Goal: Task Accomplishment & Management: Use online tool/utility

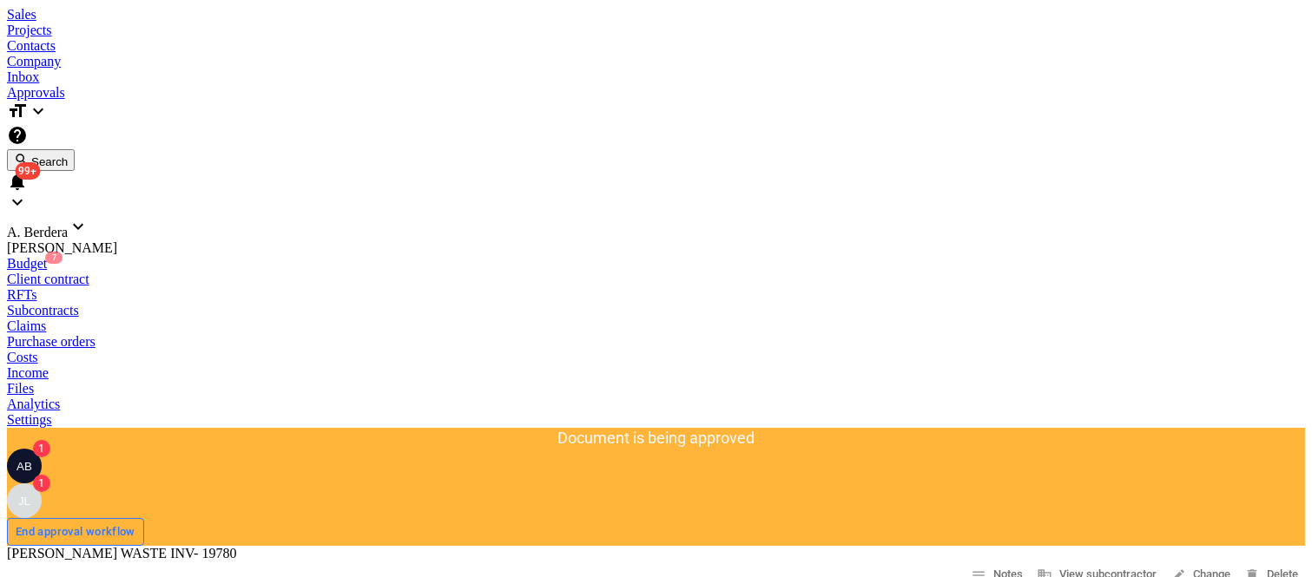
click at [629, 334] on div "Purchase orders" at bounding box center [656, 342] width 1298 height 16
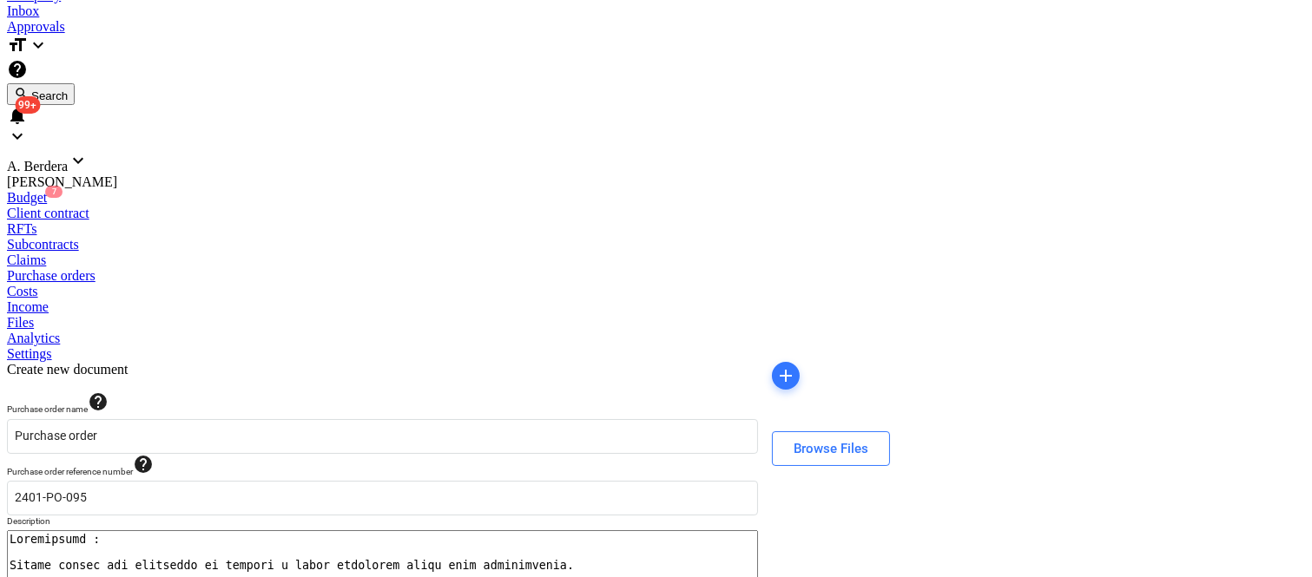
scroll to position [863, 0]
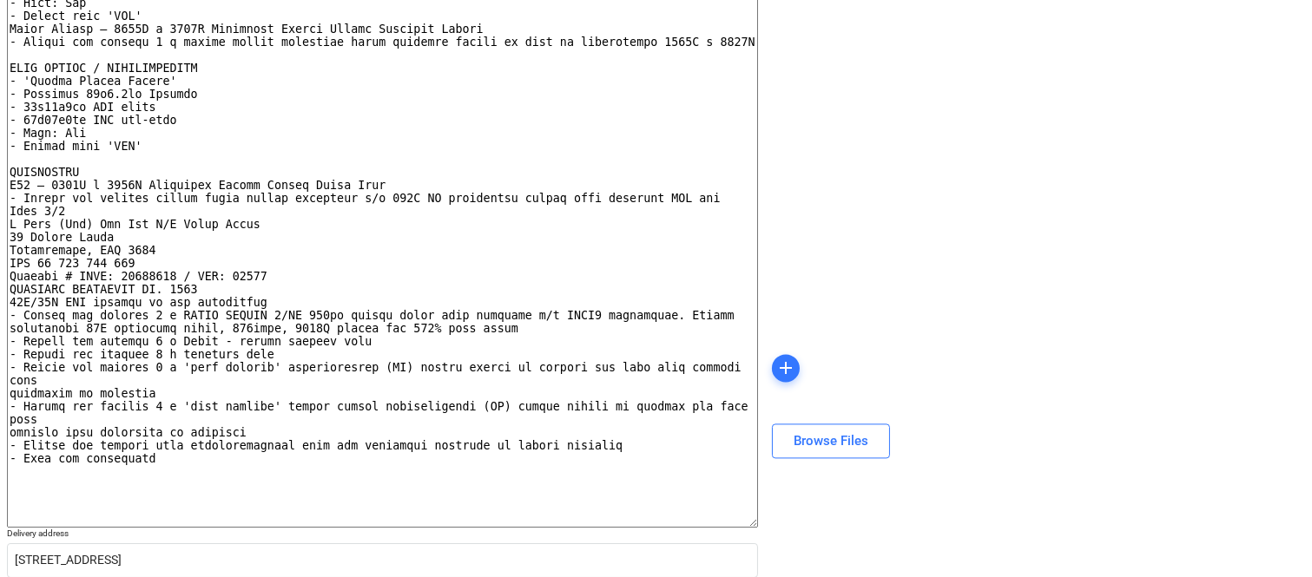
type textarea "x"
click at [273, 538] on body "Sales Projects Contacts Company Inbox Approvals format_size keyboard_arrow_down…" at bounding box center [656, 165] width 1298 height 2043
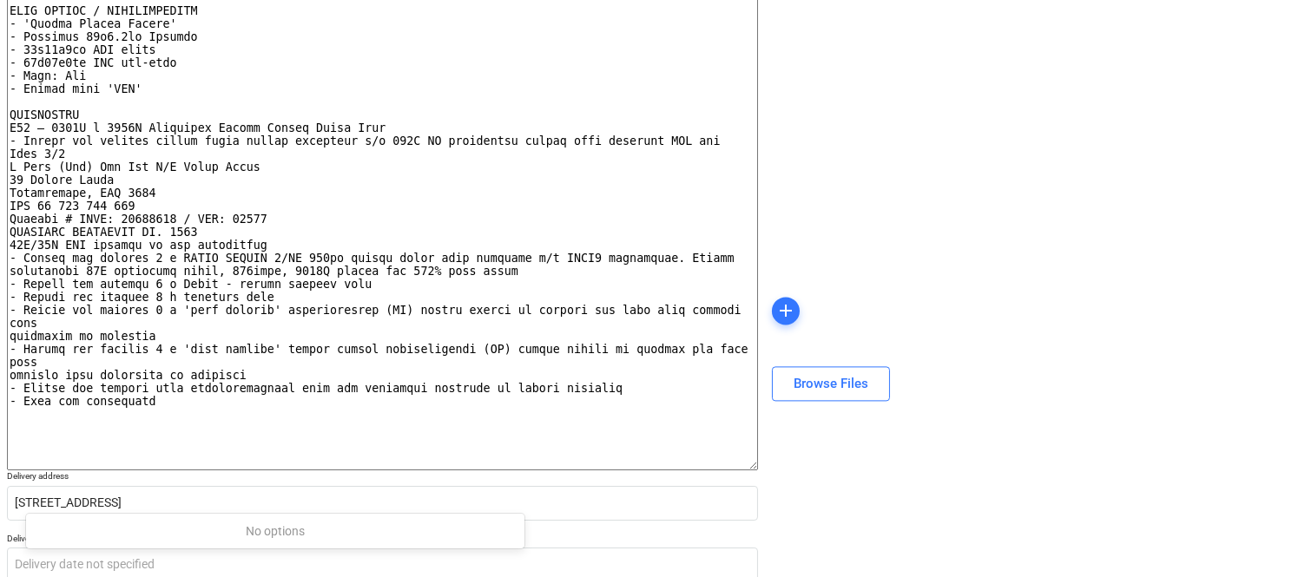
scroll to position [891, 0]
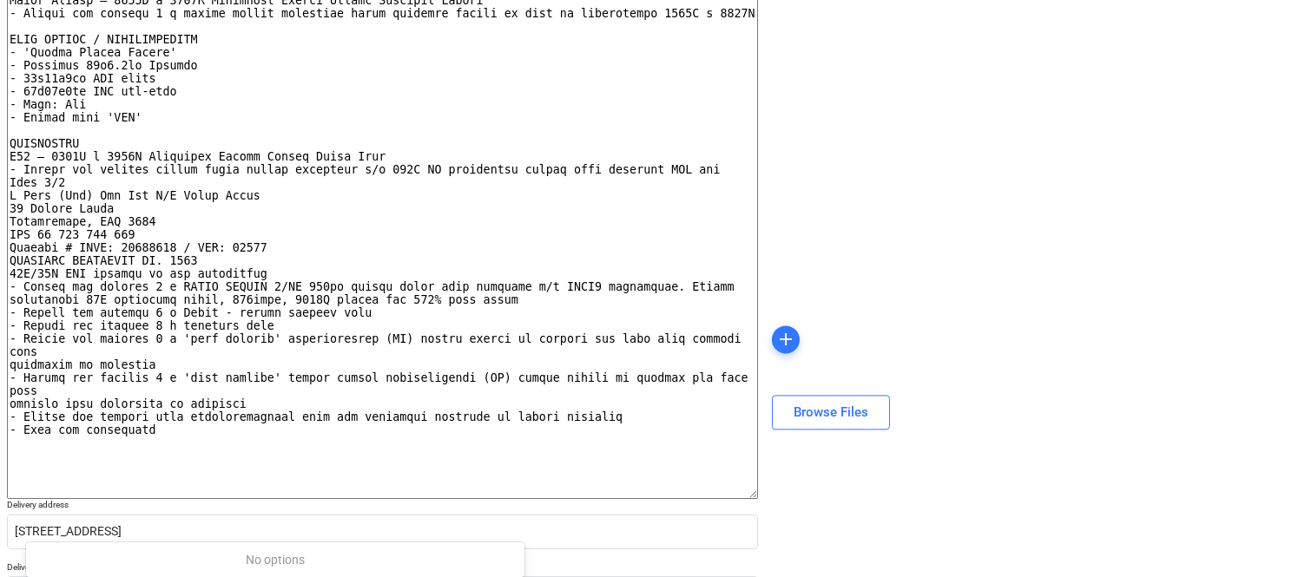
type input "G"
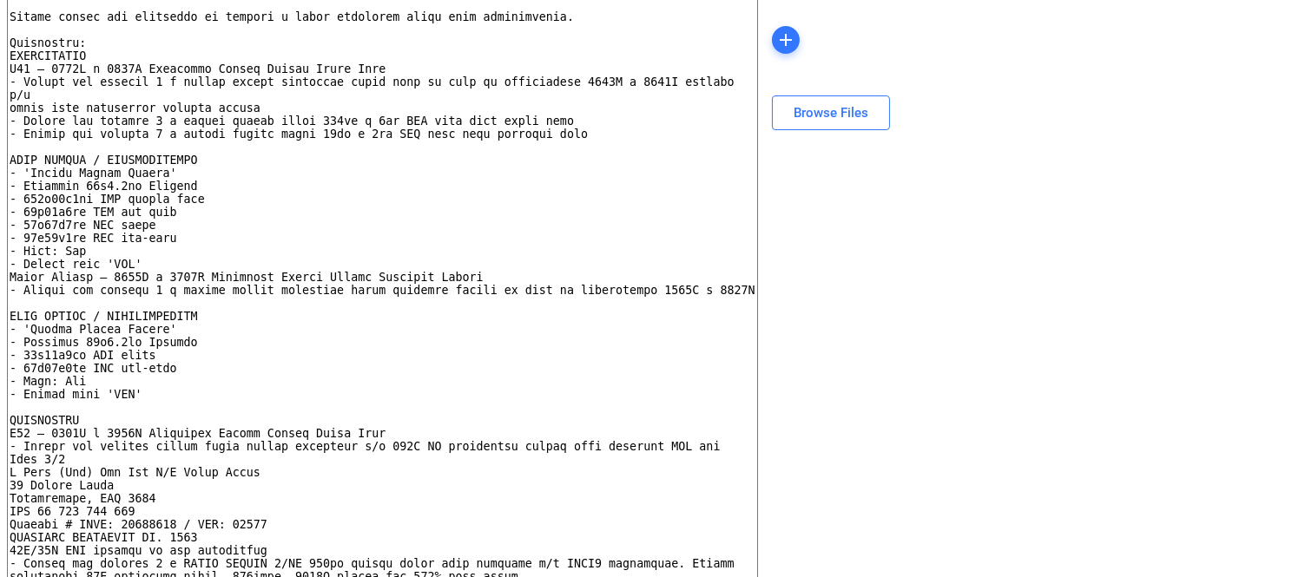
scroll to position [0, 0]
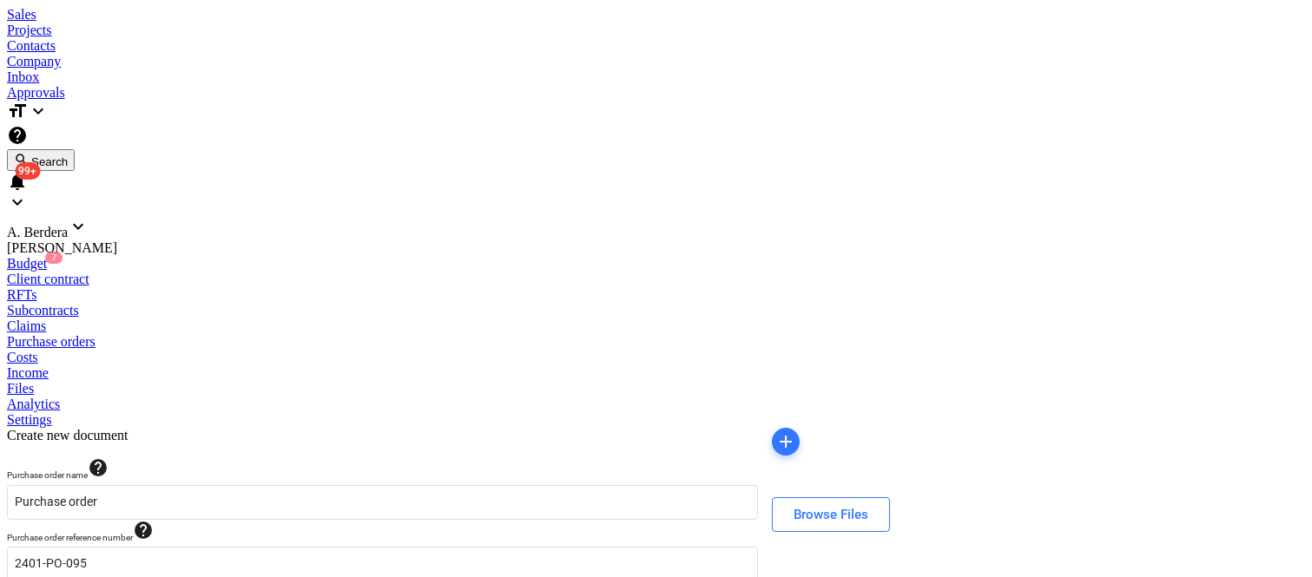
click at [616, 334] on div "Purchase orders" at bounding box center [656, 342] width 1298 height 16
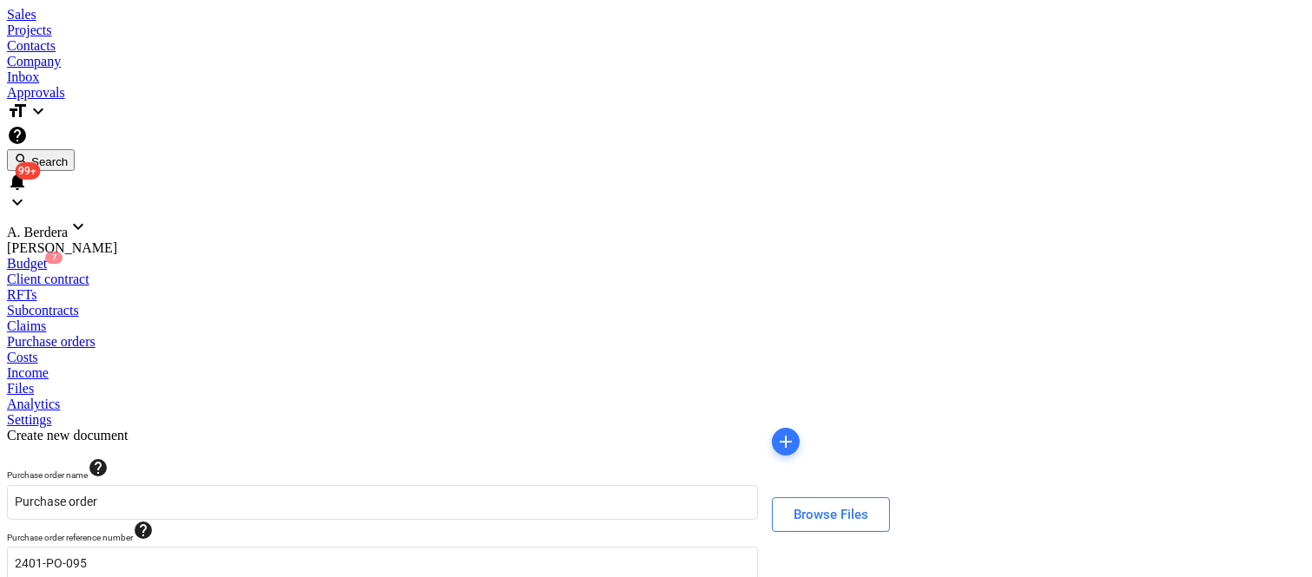
scroll to position [863, 0]
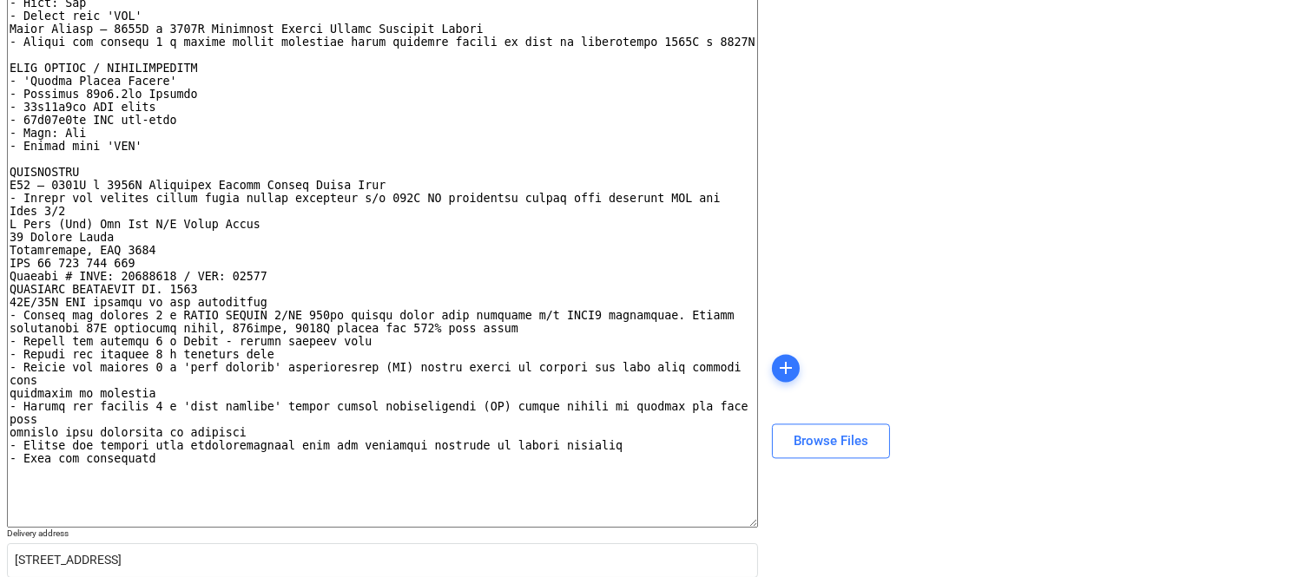
type textarea "x"
